Goal: Find specific page/section: Find specific page/section

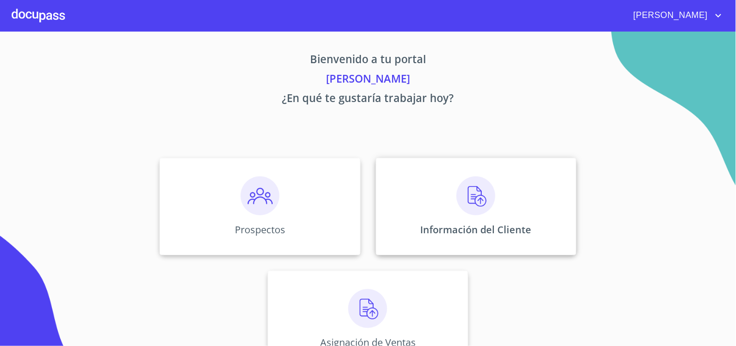
click at [466, 201] on img at bounding box center [476, 195] width 39 height 39
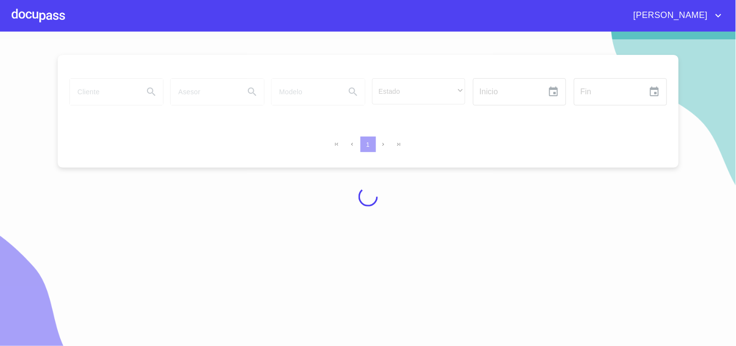
click at [41, 13] on div at bounding box center [38, 15] width 53 height 31
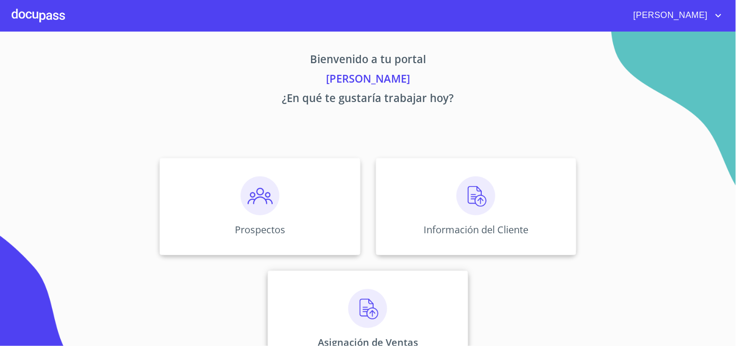
click at [363, 312] on img at bounding box center [368, 308] width 39 height 39
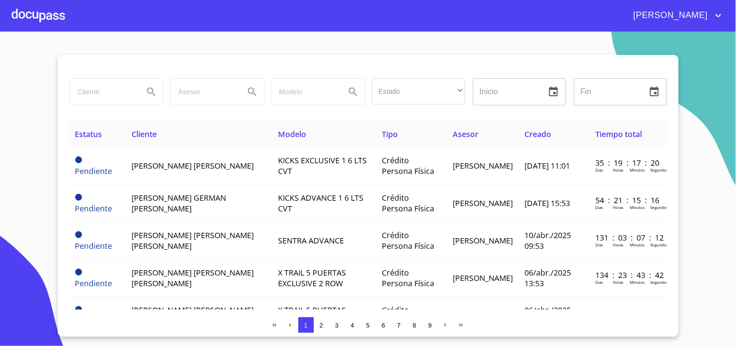
click at [322, 323] on span "2" at bounding box center [321, 324] width 3 height 7
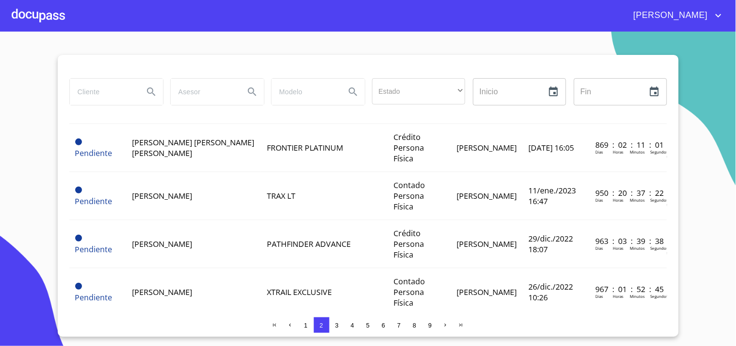
scroll to position [622, 0]
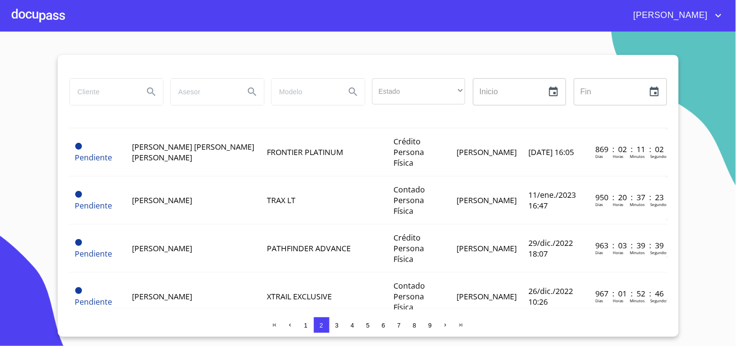
click at [233, 339] on span "[PERSON_NAME] [PERSON_NAME]" at bounding box center [193, 344] width 122 height 11
